Goal: Transaction & Acquisition: Book appointment/travel/reservation

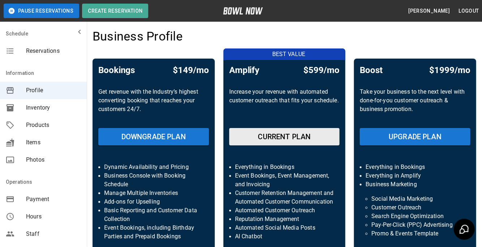
click at [43, 45] on div "Reservations" at bounding box center [43, 50] width 87 height 17
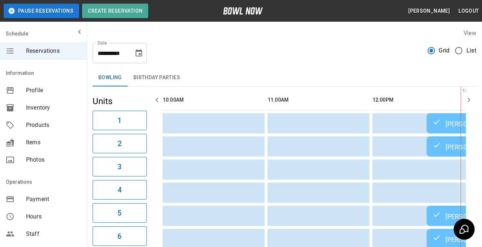
scroll to position [0, 209]
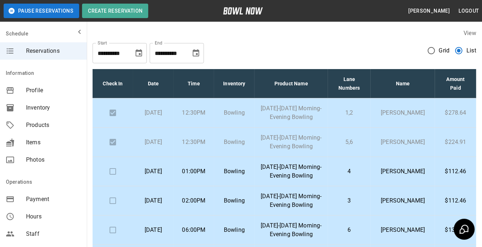
click at [214, 186] on td "01:00PM" at bounding box center [194, 171] width 40 height 29
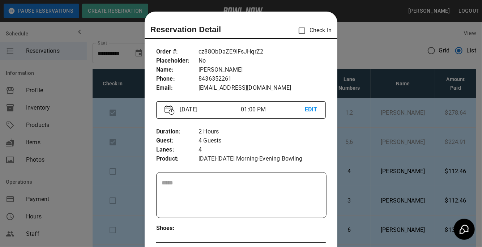
scroll to position [11, 0]
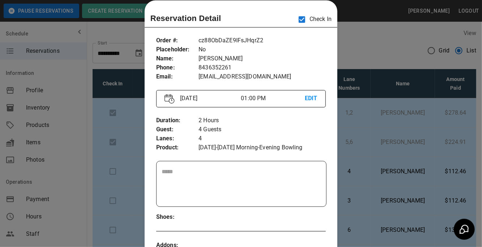
click at [354, 45] on div at bounding box center [241, 123] width 482 height 247
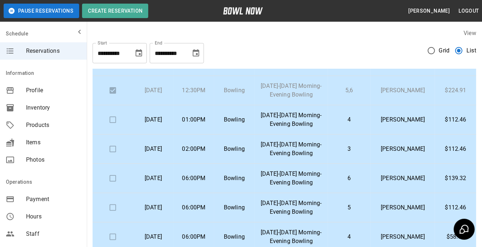
scroll to position [43, 0]
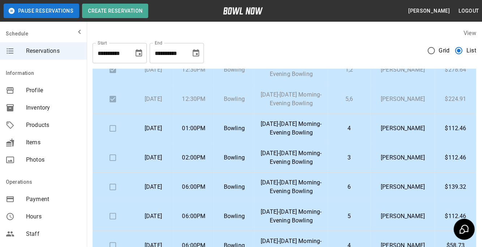
click at [328, 143] on td "[DATE]-[DATE] Morning-Evening Bowling" at bounding box center [291, 128] width 73 height 29
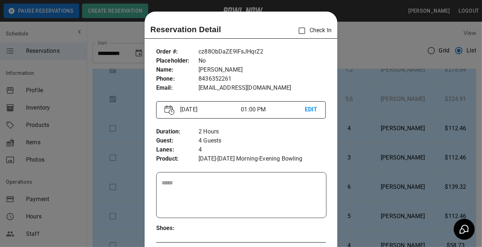
scroll to position [11, 0]
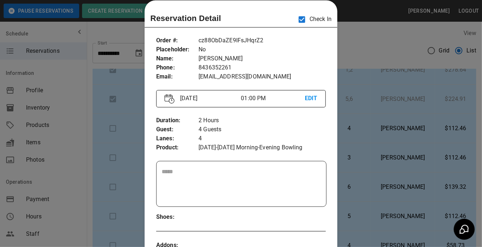
click at [399, 41] on div at bounding box center [241, 123] width 482 height 247
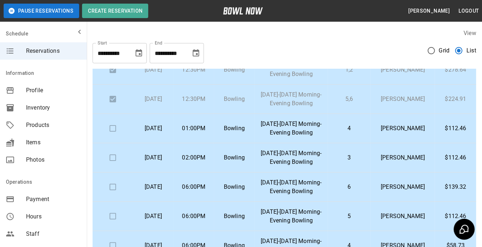
click at [114, 143] on td at bounding box center [113, 128] width 40 height 29
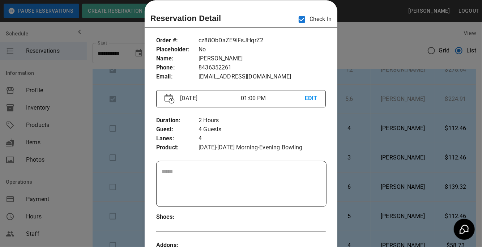
click at [81, 147] on div at bounding box center [241, 123] width 482 height 247
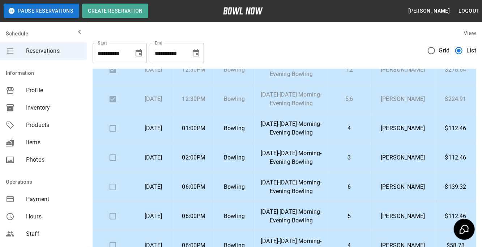
click at [251, 143] on td "Bowling" at bounding box center [234, 128] width 40 height 29
